Goal: Task Accomplishment & Management: Check status

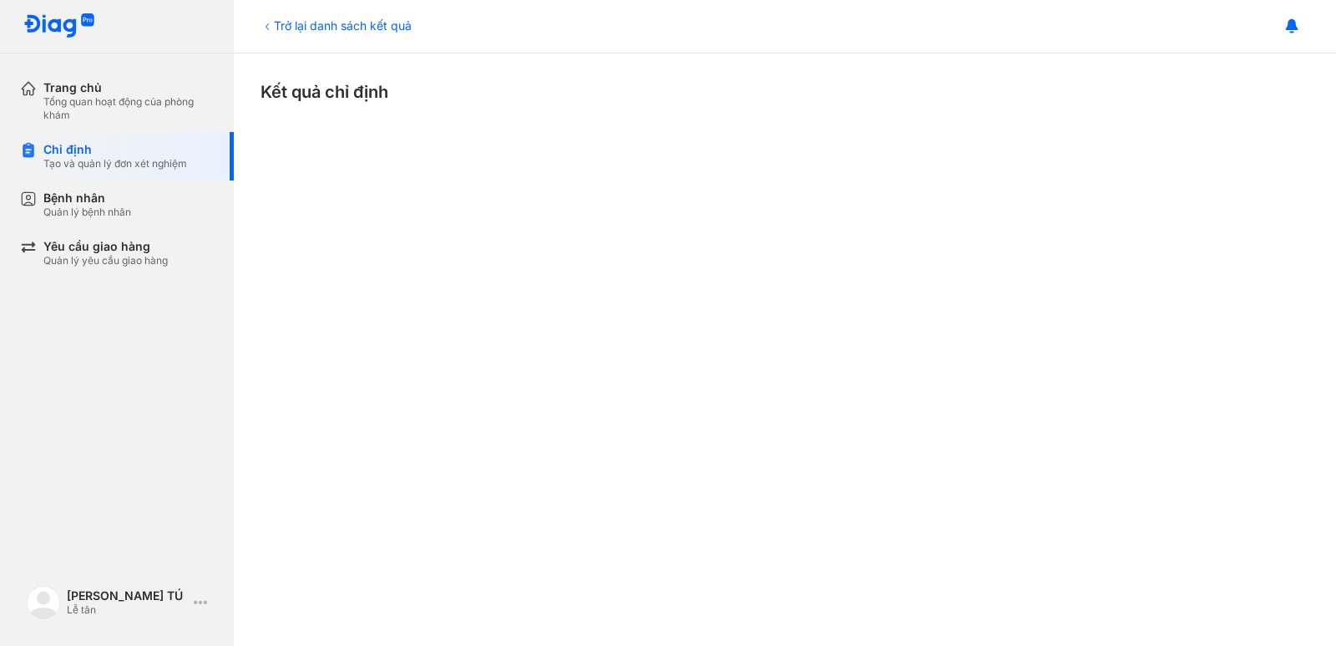
click at [323, 24] on div "Trở lại danh sách kết quả" at bounding box center [336, 26] width 151 height 18
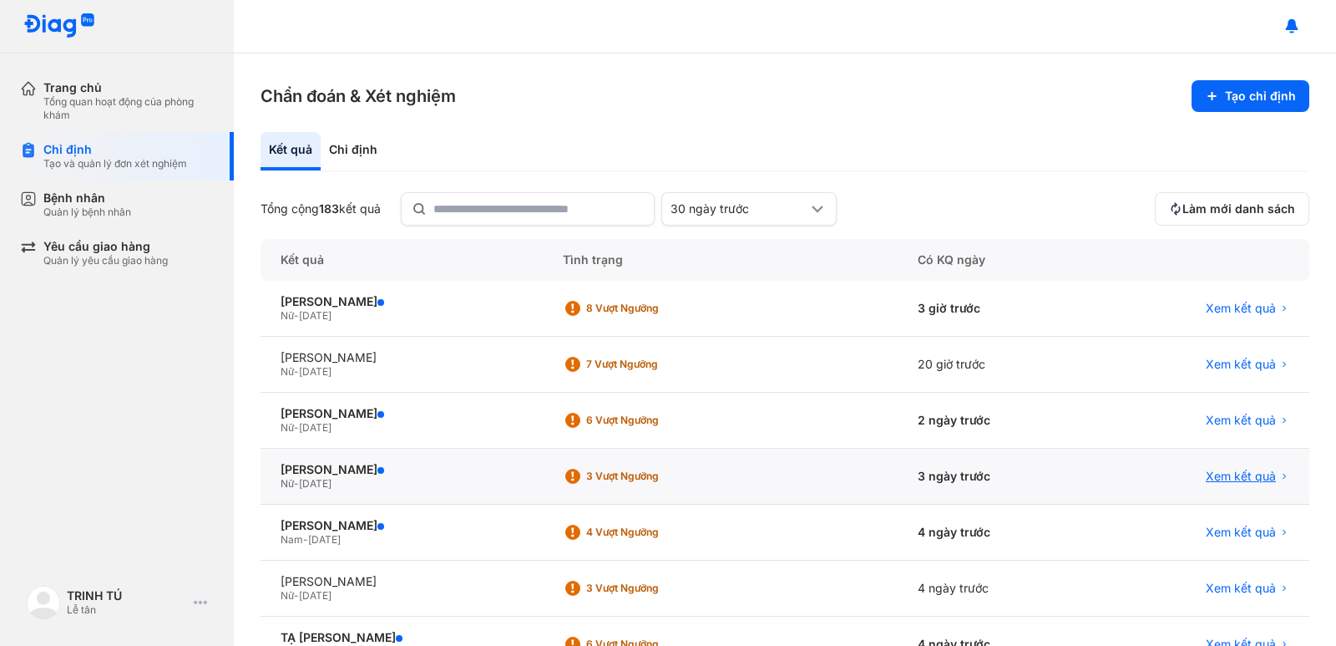
click at [1263, 472] on span "Xem kết quả" at bounding box center [1241, 475] width 70 height 15
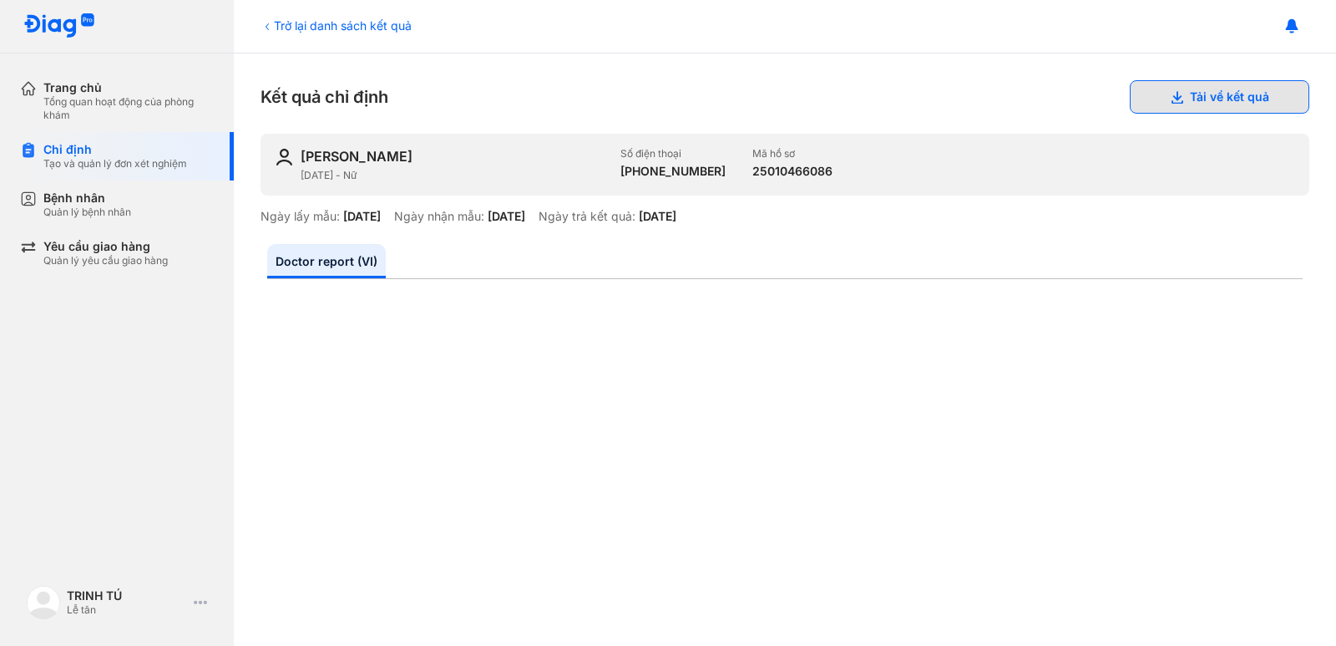
click at [1186, 94] on button "Tải về kết quả" at bounding box center [1220, 96] width 180 height 33
click at [336, 31] on div "Trở lại danh sách kết quả" at bounding box center [336, 26] width 151 height 18
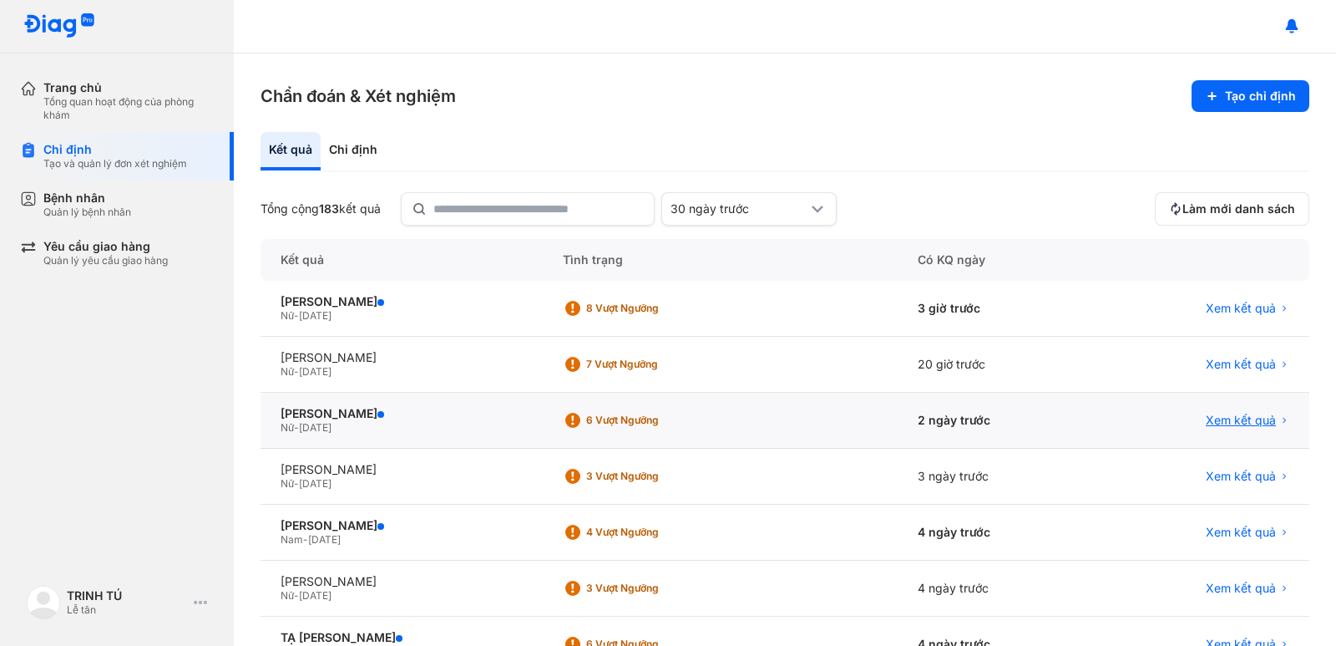
click at [1223, 416] on span "Xem kết quả" at bounding box center [1241, 420] width 70 height 15
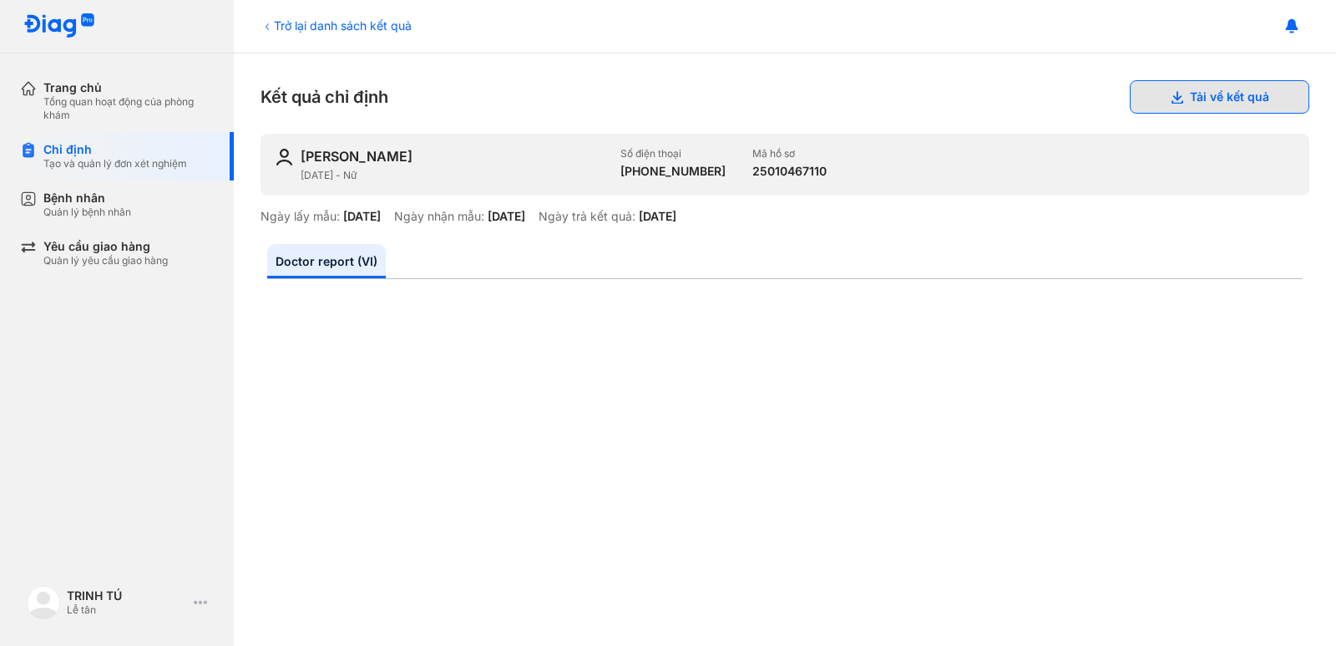
click at [1249, 99] on button "Tải về kết quả" at bounding box center [1220, 96] width 180 height 33
click at [353, 33] on div "Trở lại danh sách kết quả" at bounding box center [336, 26] width 151 height 18
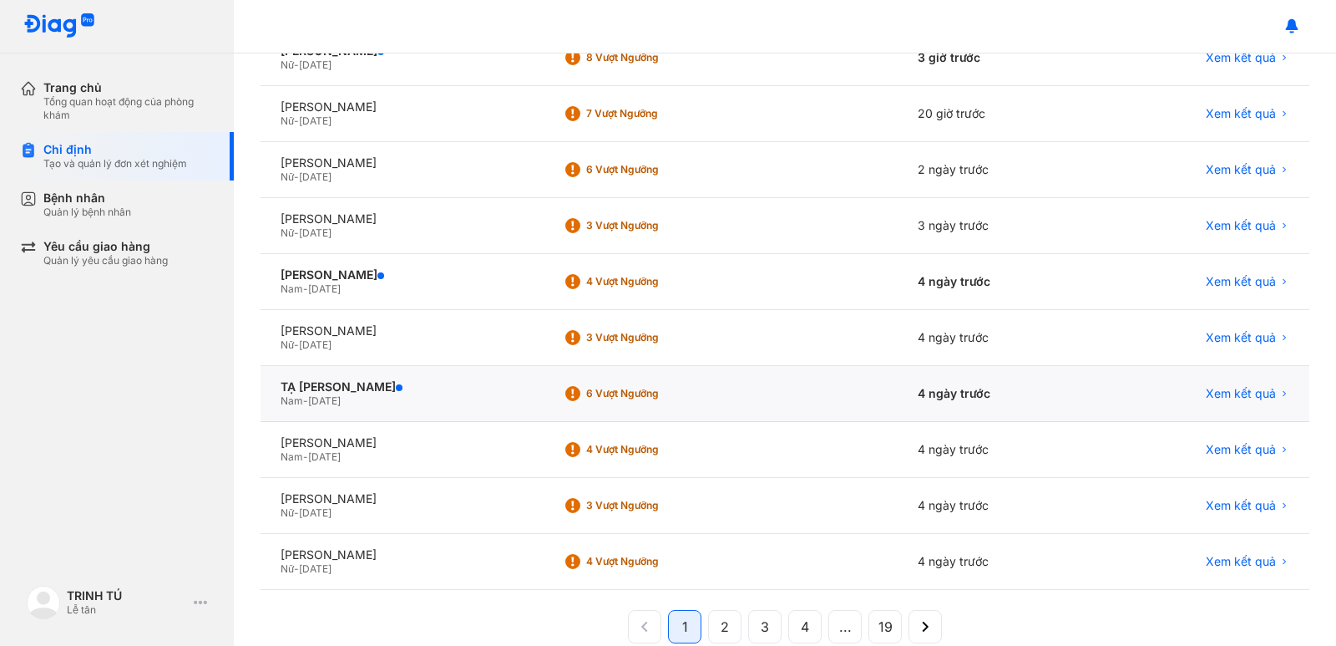
scroll to position [167, 0]
